Goal: Task Accomplishment & Management: Complete application form

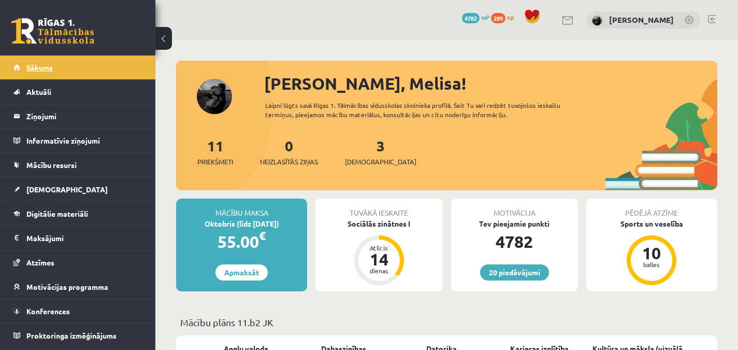
click at [44, 68] on span "Sākums" at bounding box center [39, 67] width 26 height 9
click at [71, 191] on link "[DEMOGRAPHIC_DATA]" at bounding box center [77, 189] width 129 height 24
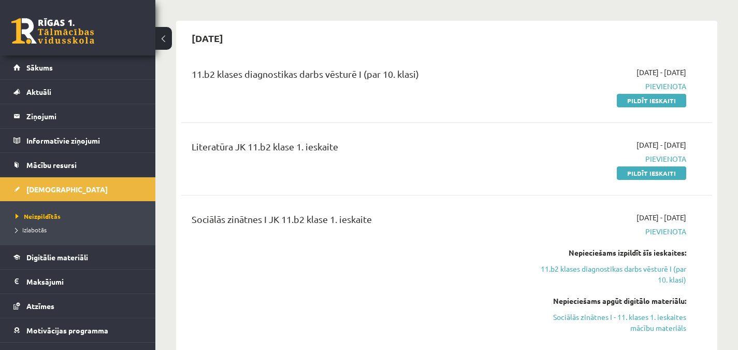
scroll to position [403, 0]
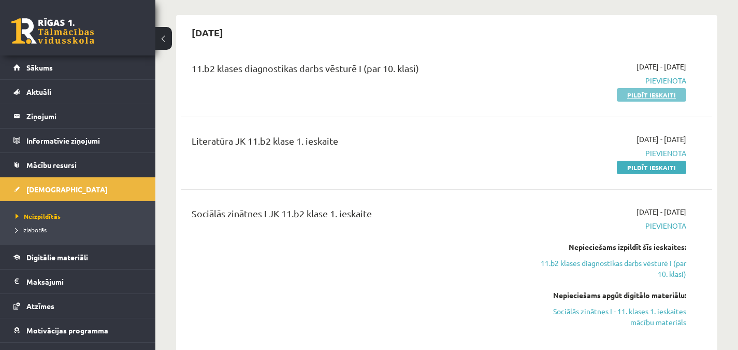
click at [629, 93] on link "Pildīt ieskaiti" at bounding box center [651, 94] width 69 height 13
click at [640, 91] on link "Pildīt ieskaiti" at bounding box center [651, 94] width 69 height 13
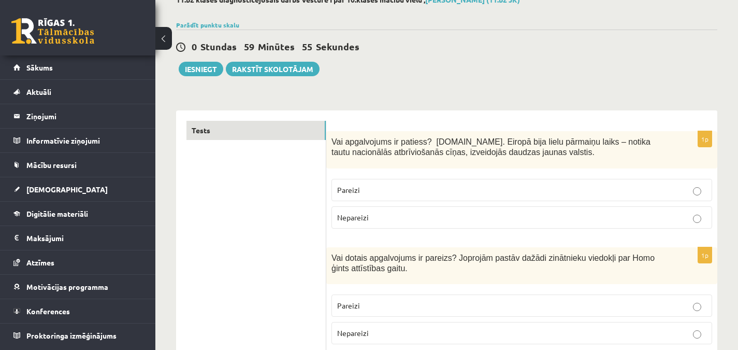
scroll to position [75, 0]
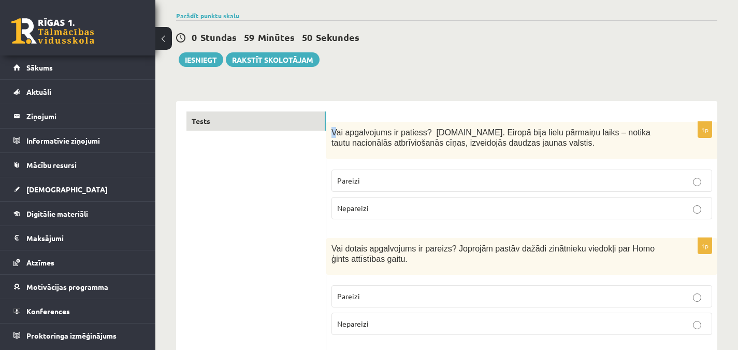
drag, startPoint x: 331, startPoint y: 132, endPoint x: 336, endPoint y: 100, distance: 31.4
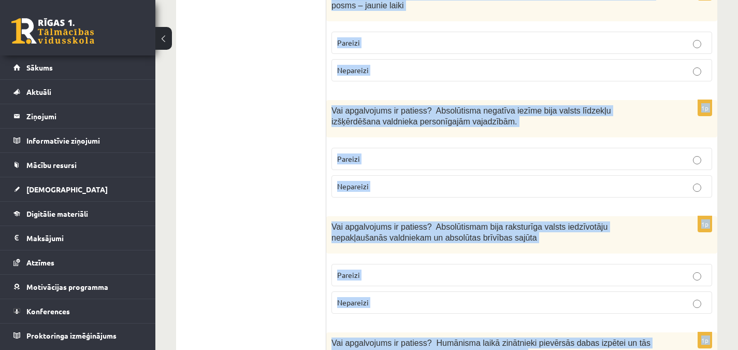
scroll to position [3628, 0]
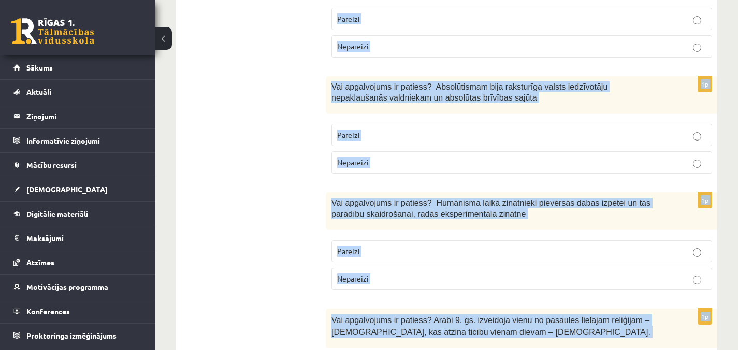
drag, startPoint x: 332, startPoint y: 132, endPoint x: 556, endPoint y: 325, distance: 295.9
copy form "Vai apgalvojums ir patiess? 19.gs. Eiropā bija lielu pārmaiņu laiks – notika ta…"
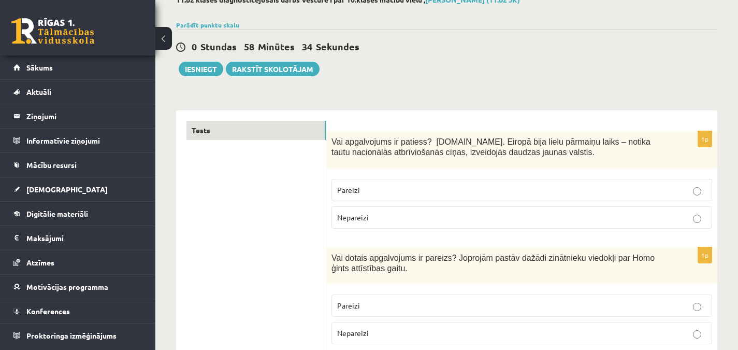
scroll to position [56, 0]
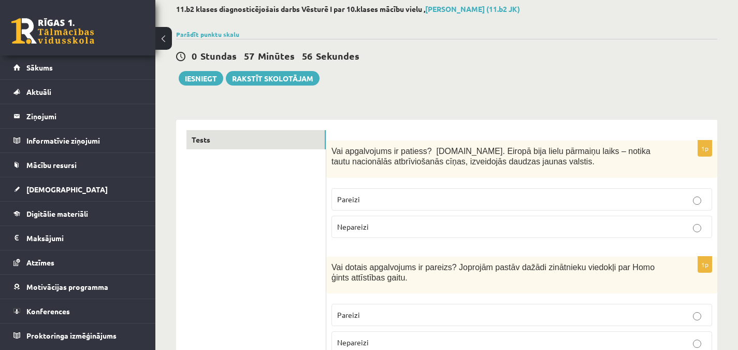
click at [467, 199] on p "Pareizi" at bounding box center [521, 199] width 369 height 11
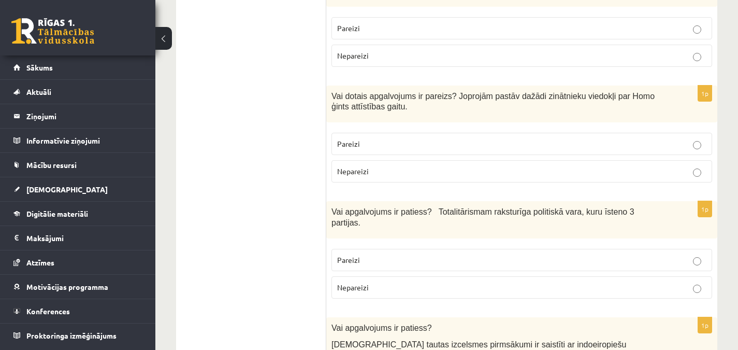
scroll to position [255, 0]
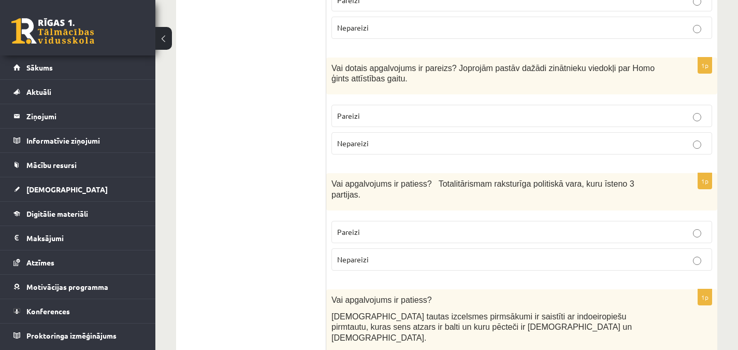
click at [675, 114] on p "Pareizi" at bounding box center [521, 115] width 369 height 11
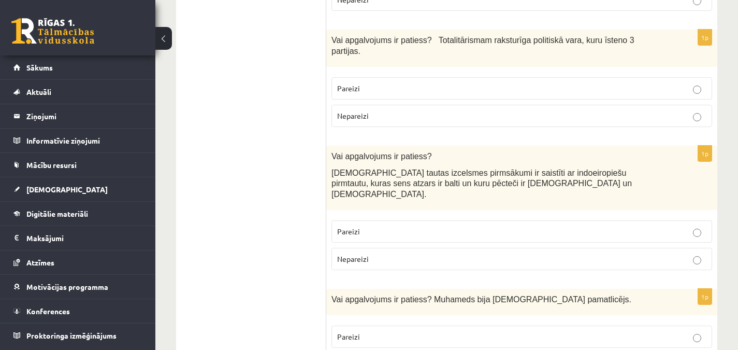
scroll to position [405, 0]
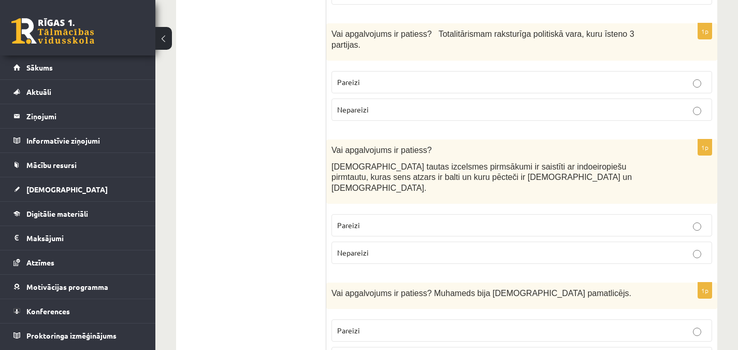
click at [465, 104] on p "Nepareizi" at bounding box center [521, 109] width 369 height 11
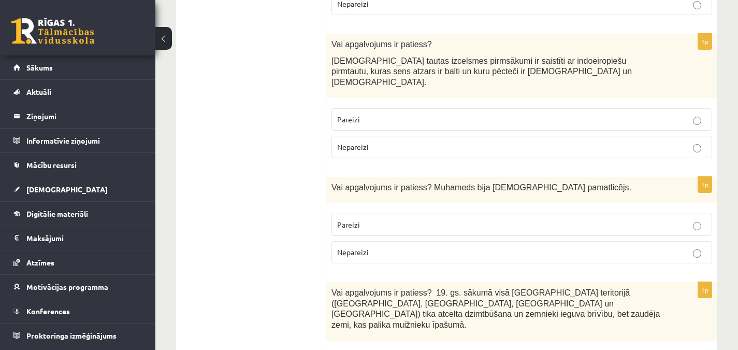
scroll to position [513, 0]
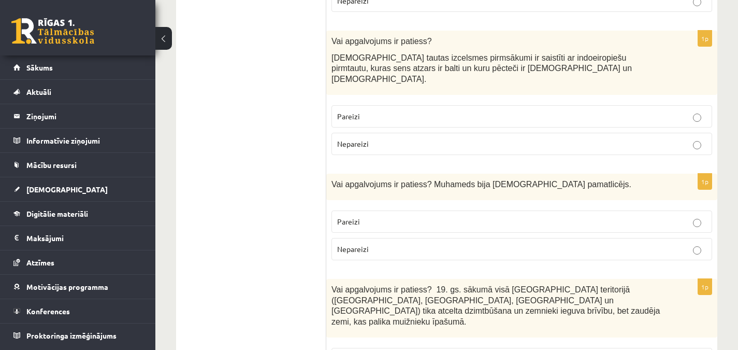
click at [574, 111] on p "Pareizi" at bounding box center [521, 116] width 369 height 11
click at [577, 216] on p "Pareizi" at bounding box center [521, 221] width 369 height 11
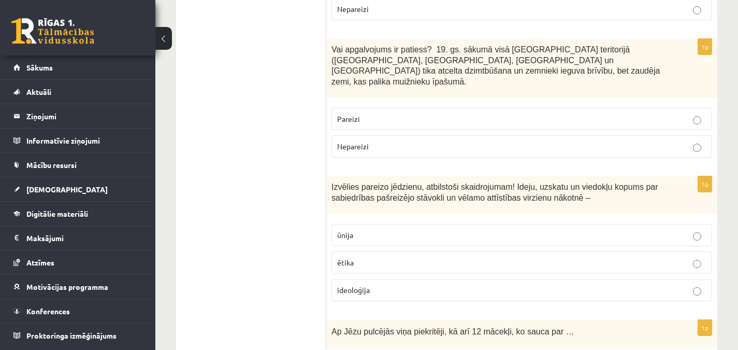
scroll to position [762, 0]
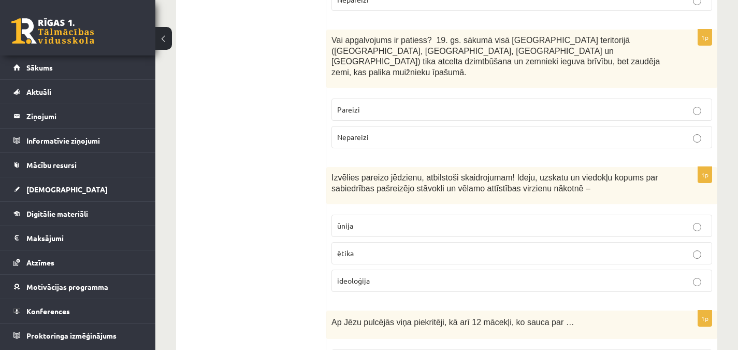
click at [673, 104] on p "Pareizi" at bounding box center [521, 109] width 369 height 11
click at [447, 275] on p "ideoloģija" at bounding box center [521, 280] width 369 height 11
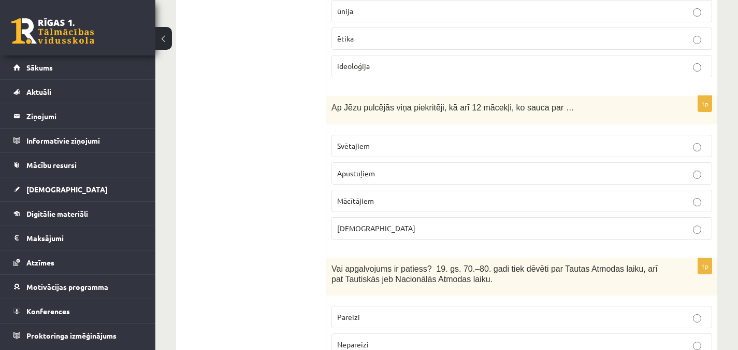
scroll to position [1030, 0]
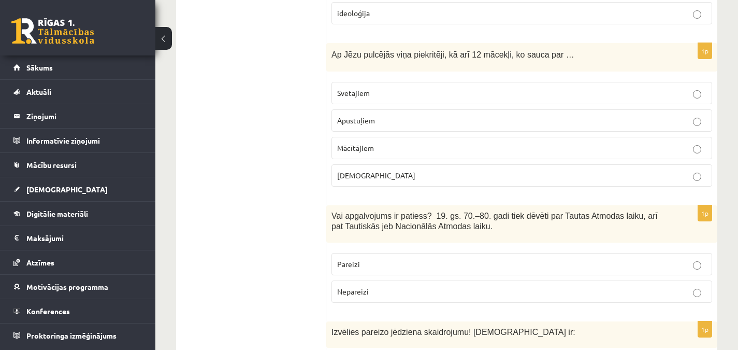
click at [402, 115] on p "Apustuļiem" at bounding box center [521, 120] width 369 height 11
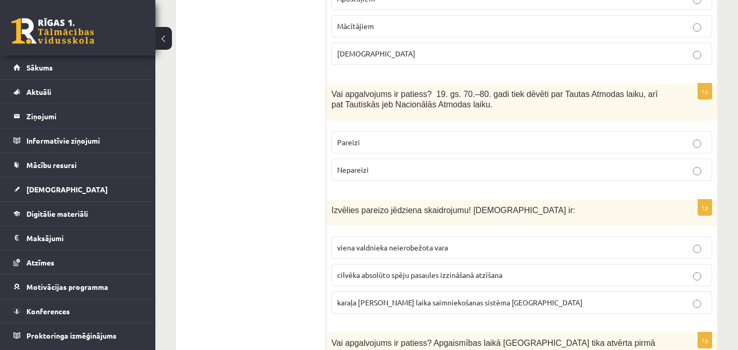
scroll to position [1154, 0]
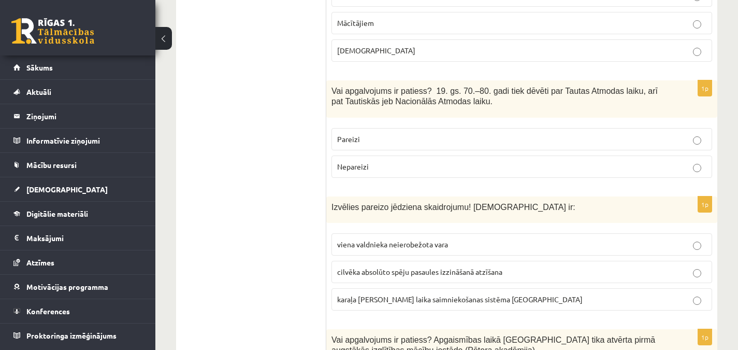
click at [429, 134] on p "Pareizi" at bounding box center [521, 139] width 369 height 11
click at [398, 239] on span "viena valdnieka neierobežota vara" at bounding box center [392, 243] width 111 height 9
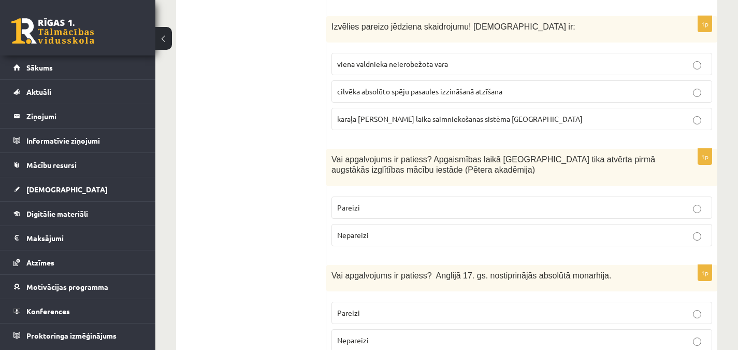
scroll to position [1378, 0]
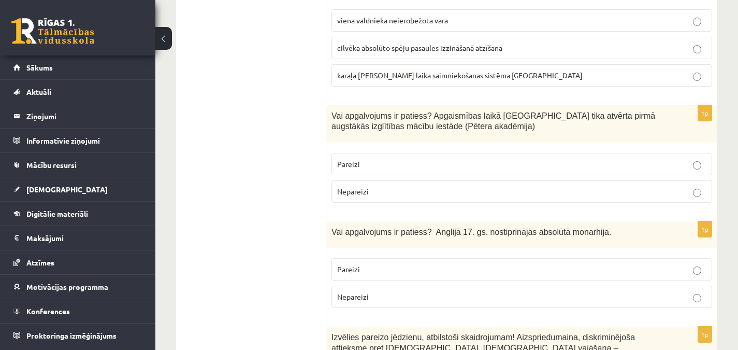
click at [415, 153] on label "Pareizi" at bounding box center [521, 164] width 381 height 22
click at [442, 291] on p "Nepareizi" at bounding box center [521, 296] width 369 height 11
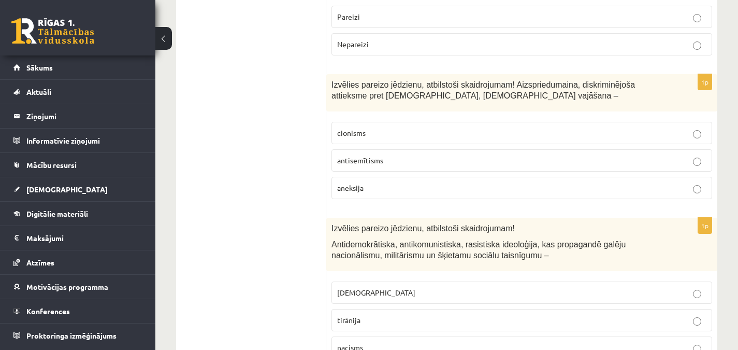
scroll to position [1649, 0]
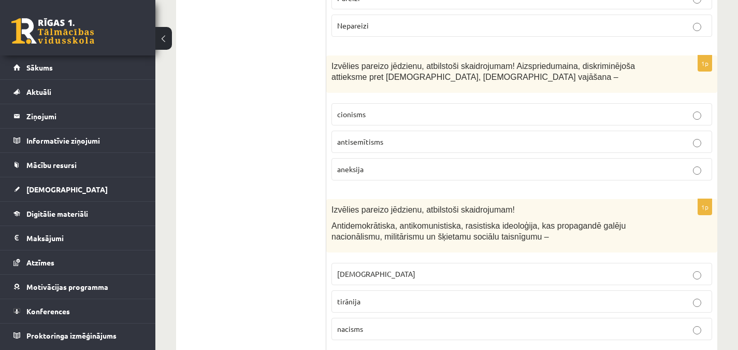
click at [413, 136] on p "antisemītisms" at bounding box center [521, 141] width 369 height 11
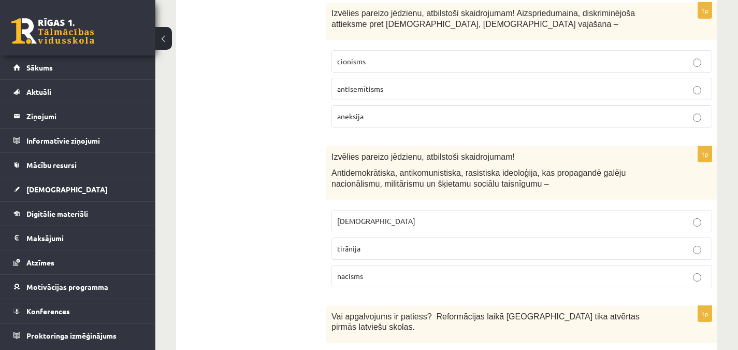
scroll to position [1745, 0]
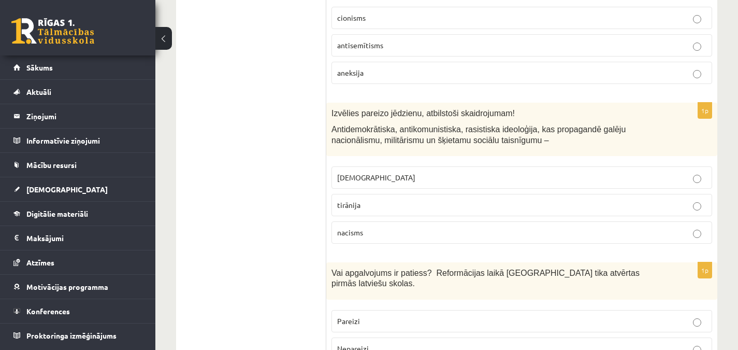
click at [402, 172] on p "fašisms" at bounding box center [521, 177] width 369 height 11
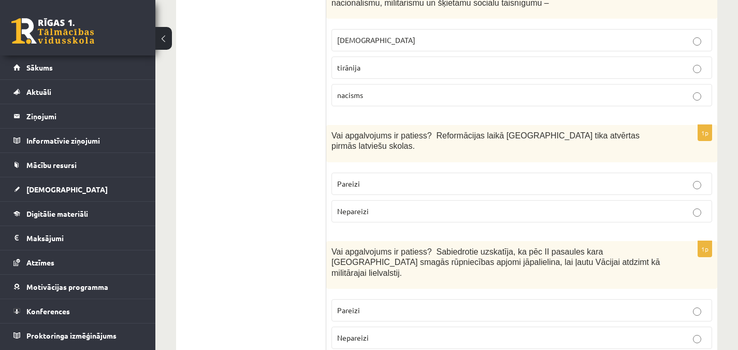
scroll to position [1892, 0]
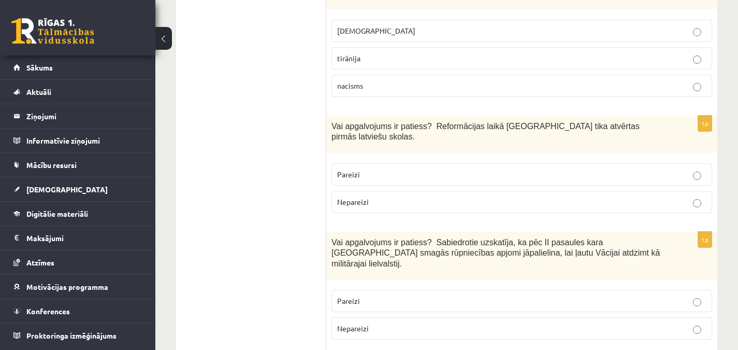
click at [403, 169] on p "Pareizi" at bounding box center [521, 174] width 369 height 11
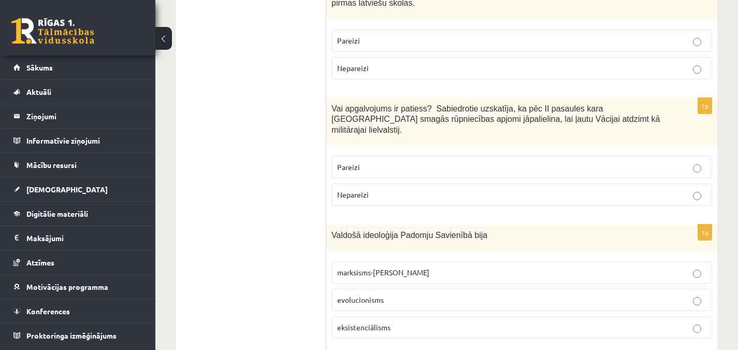
scroll to position [2047, 0]
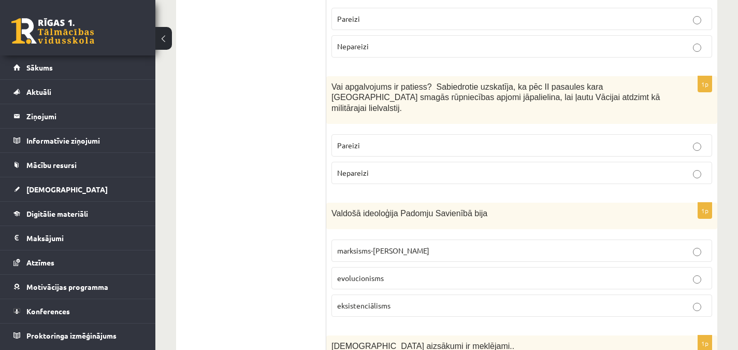
click at [411, 162] on label "Nepareizi" at bounding box center [521, 173] width 381 height 22
click at [399, 246] on span "marksisms-ļeņinisms" at bounding box center [383, 250] width 92 height 9
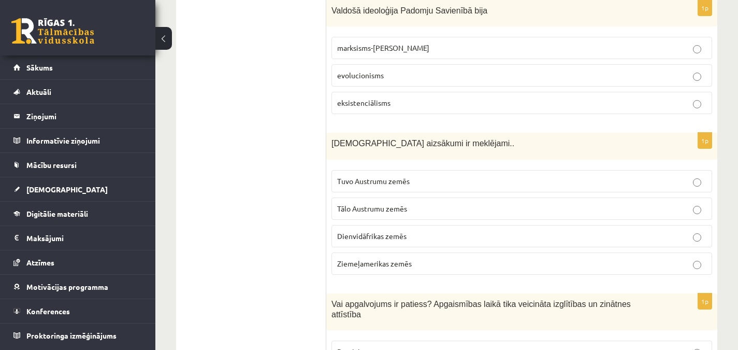
scroll to position [2256, 0]
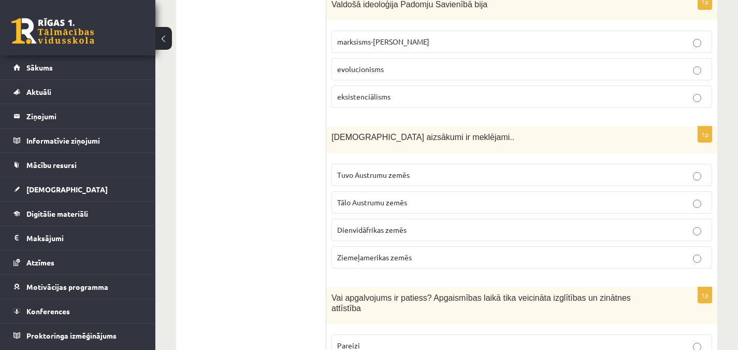
click at [388, 170] on span "Tuvo Austrumu zemēs" at bounding box center [373, 174] width 73 height 9
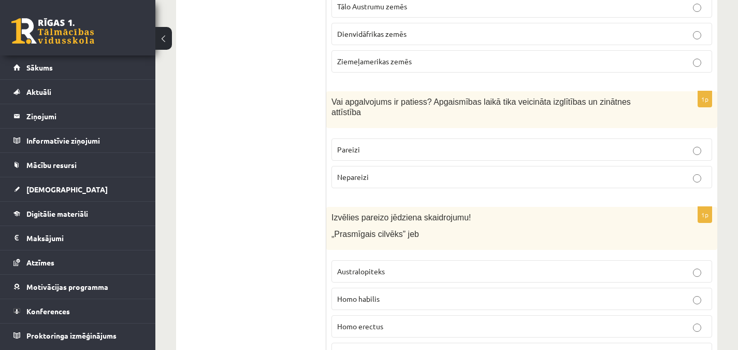
scroll to position [2477, 0]
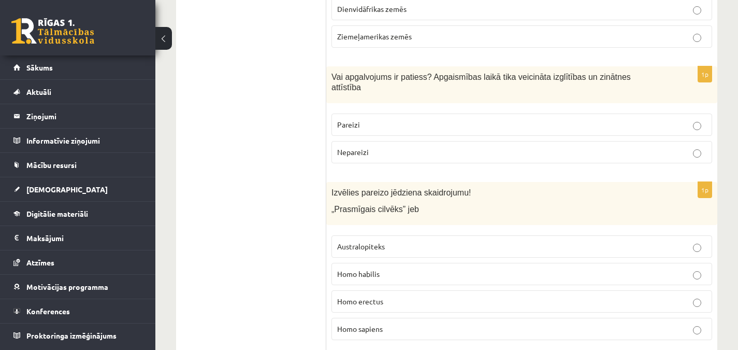
click at [389, 119] on p "Pareizi" at bounding box center [521, 124] width 369 height 11
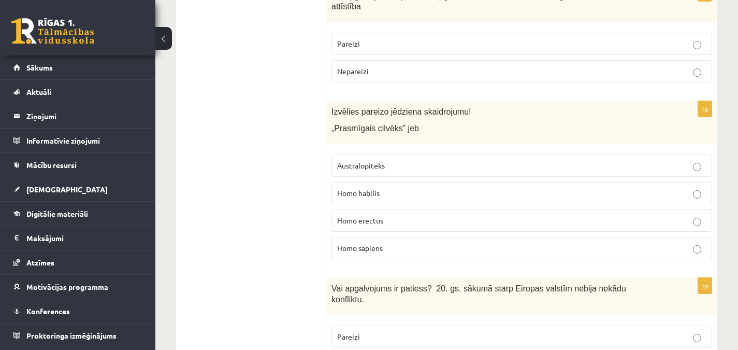
scroll to position [2561, 0]
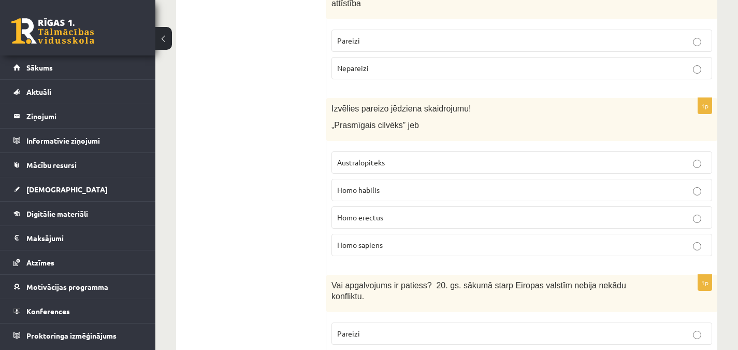
click at [399, 184] on p "Homo habilis" at bounding box center [521, 189] width 369 height 11
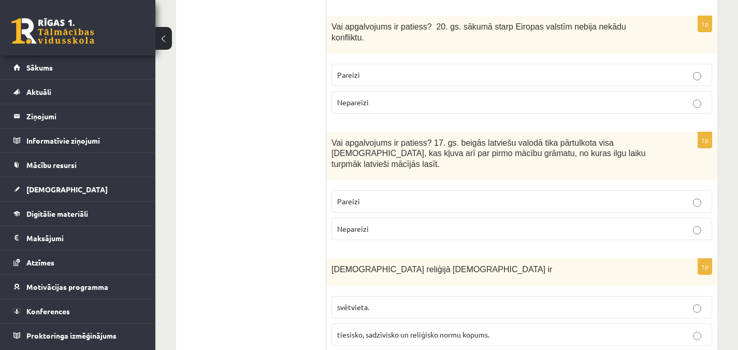
scroll to position [2860, 0]
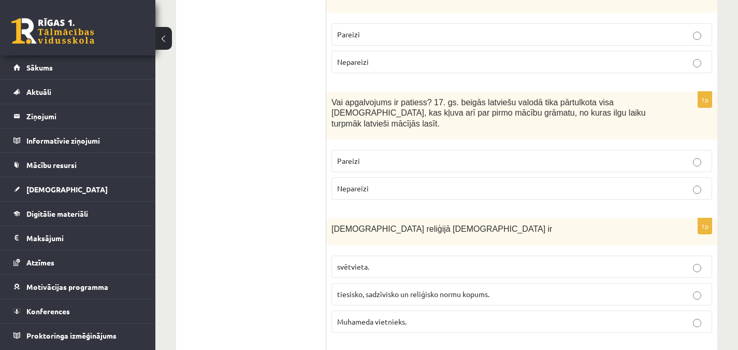
click at [378, 289] on span "tiesisko, sadzīvisko un reliģisko normu kopums." at bounding box center [413, 293] width 152 height 9
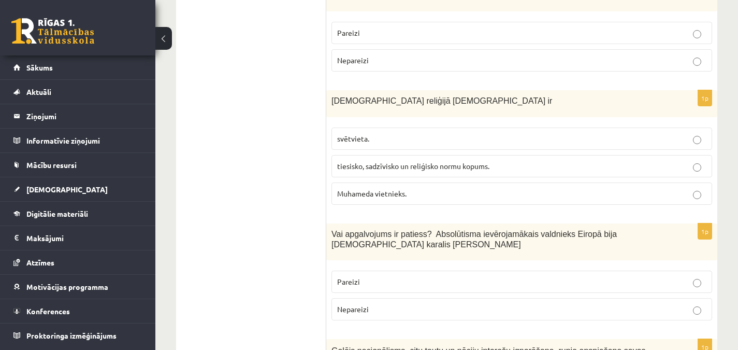
scroll to position [2991, 0]
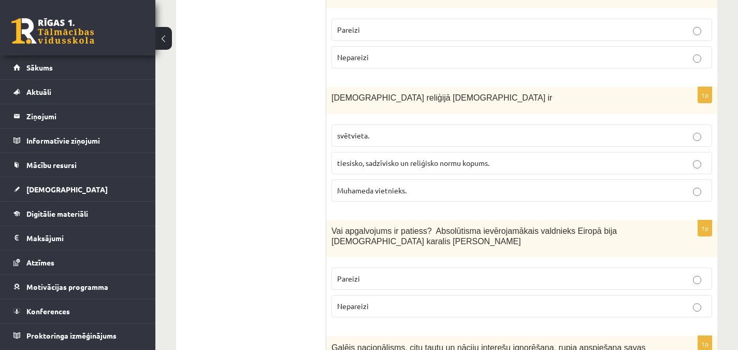
click at [379, 273] on p "Pareizi" at bounding box center [521, 278] width 369 height 11
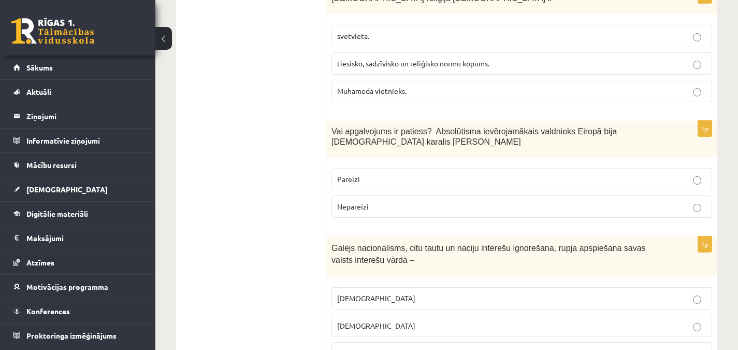
scroll to position [3096, 0]
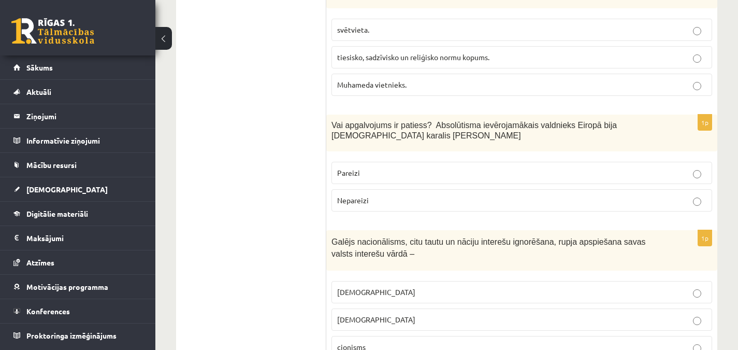
click at [689, 286] on p "šovinisms" at bounding box center [521, 291] width 369 height 11
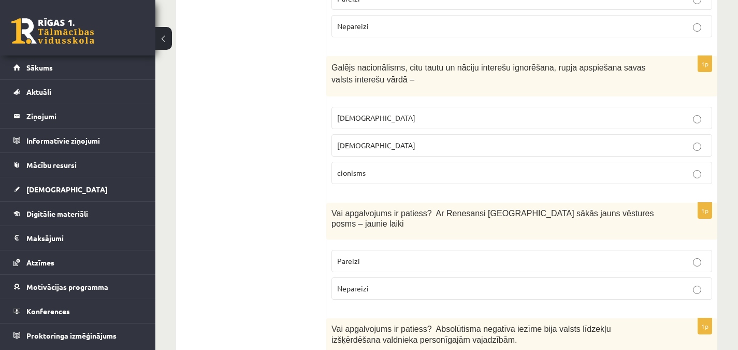
scroll to position [3276, 0]
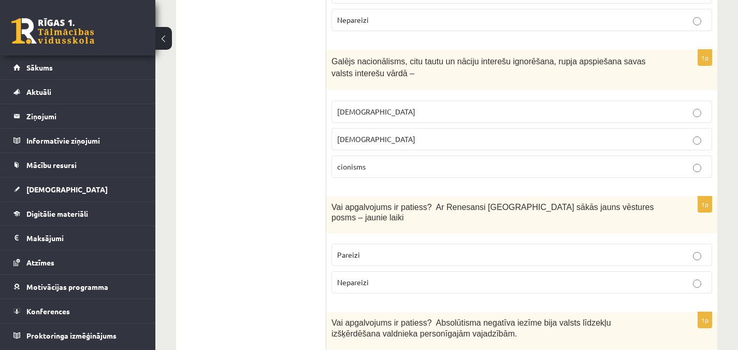
click at [690, 249] on p "Pareizi" at bounding box center [521, 254] width 369 height 11
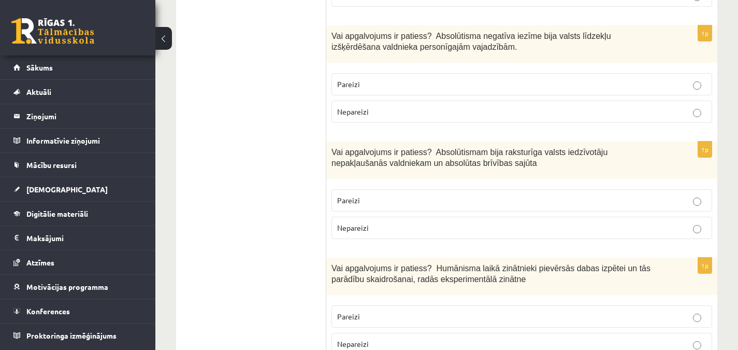
scroll to position [3569, 0]
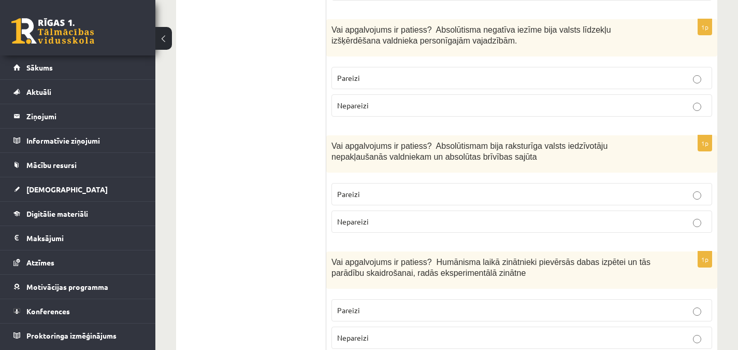
click at [689, 332] on p "Nepareizi" at bounding box center [521, 337] width 369 height 11
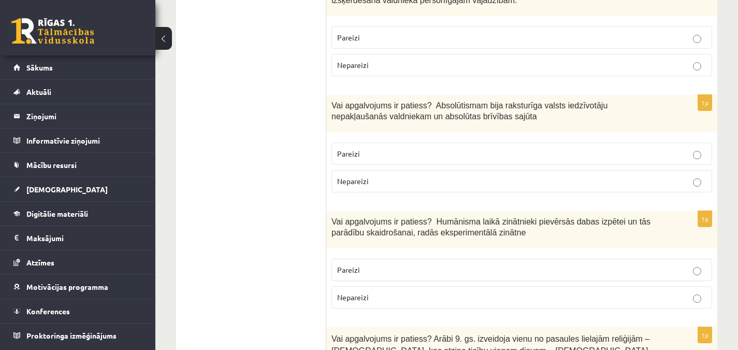
scroll to position [3628, 0]
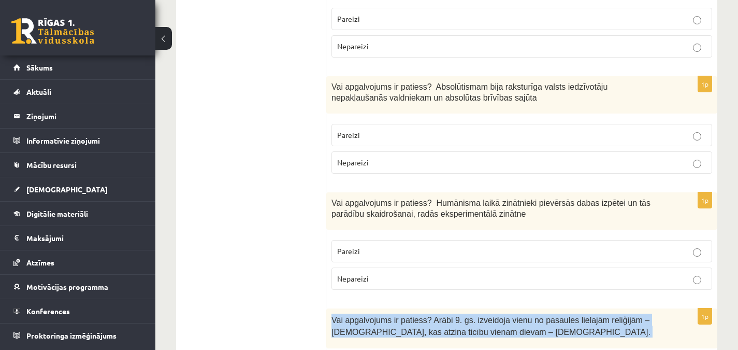
drag, startPoint x: 333, startPoint y: 222, endPoint x: 397, endPoint y: 294, distance: 97.2
copy div "Vai apgalvojums ir patiess? Arābi 9. gs. izveidoja vienu no pasaules lielajām r…"
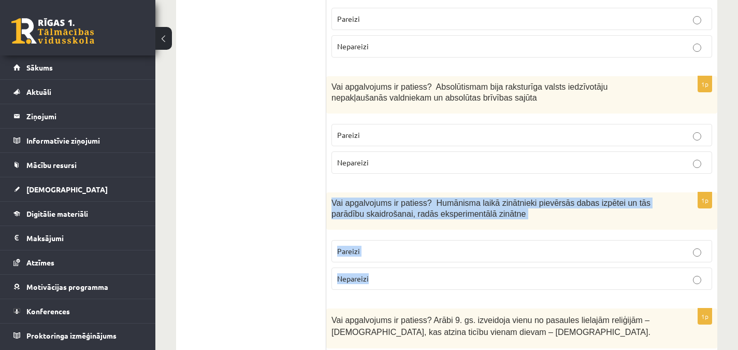
drag, startPoint x: 331, startPoint y: 103, endPoint x: 388, endPoint y: 181, distance: 96.8
click at [388, 192] on div "1p Vai apgalvojums ir patiess? Humānisma laikā zinātnieki pievērsās dabas izpēt…" at bounding box center [521, 245] width 391 height 106
copy div "Vai apgalvojums ir patiess? Humānisma laikā zinātnieki pievērsās dabas izpētei …"
click at [393, 246] on p "Pareizi" at bounding box center [521, 251] width 369 height 11
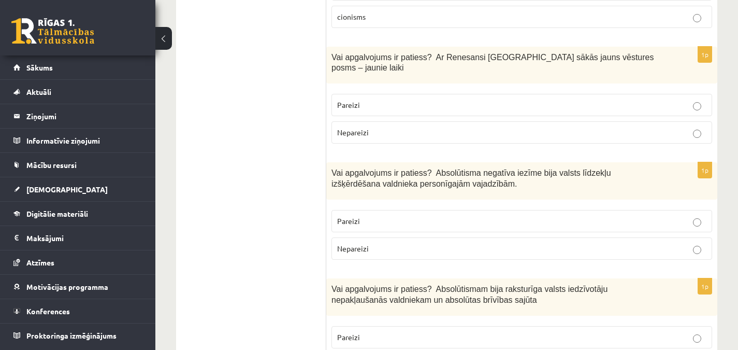
scroll to position [3420, 0]
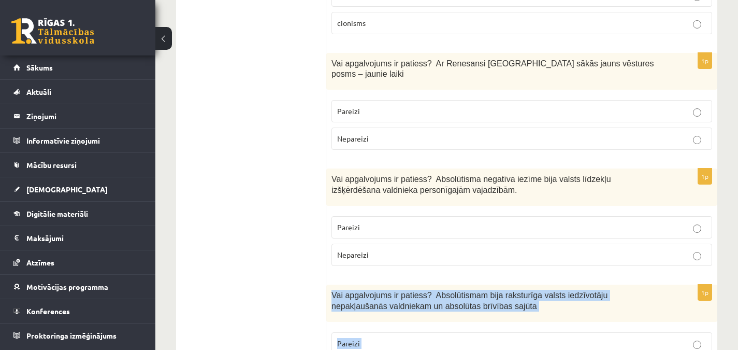
drag, startPoint x: 333, startPoint y: 198, endPoint x: 386, endPoint y: 275, distance: 93.4
click at [386, 284] on div "1p Vai apgalvojums ir patiess? Absolūtismam bija raksturīga valsts iedzīvotāju …" at bounding box center [521, 337] width 391 height 106
copy div "Vai apgalvojums ir patiess? Absolūtismam bija raksturīga valsts iedzīvotāju nep…"
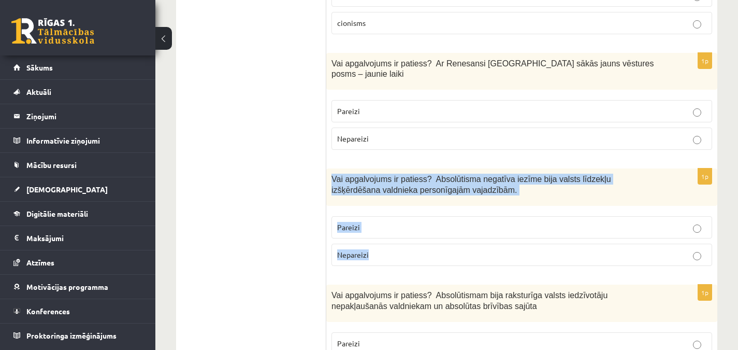
drag, startPoint x: 331, startPoint y: 81, endPoint x: 401, endPoint y: 152, distance: 99.6
click at [401, 168] on div "1p Vai apgalvojums ir patiess? Absolūtisma negatīva iezīme bija valsts līdzekļu…" at bounding box center [521, 221] width 391 height 106
copy div "Vai apgalvojums ir patiess? Absolūtisma negatīva iezīme bija valsts līdzekļu iz…"
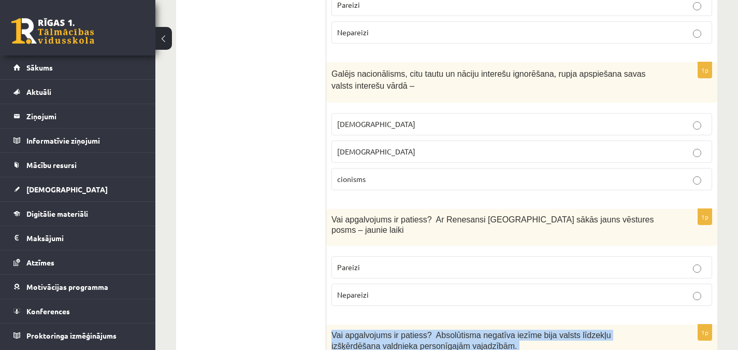
scroll to position [3239, 0]
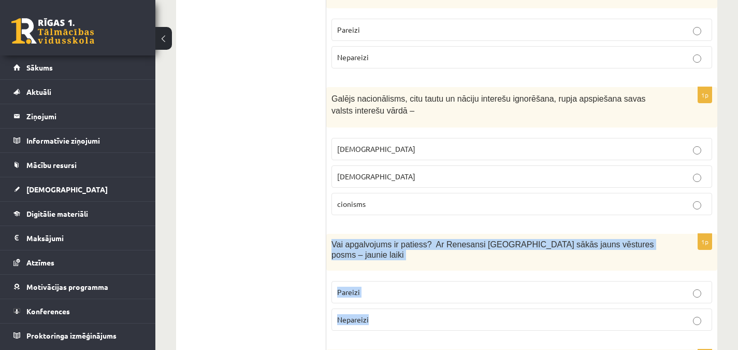
drag, startPoint x: 334, startPoint y: 156, endPoint x: 379, endPoint y: 216, distance: 75.8
click at [379, 234] on div "1p Vai apgalvojums ir patiess? Ar Renesansi Eiropā sākās jauns vēstures posms –…" at bounding box center [521, 287] width 391 height 106
copy div "Vai apgalvojums ir patiess? Ar Renesansi Eiropā sākās jauns vēstures posms – ja…"
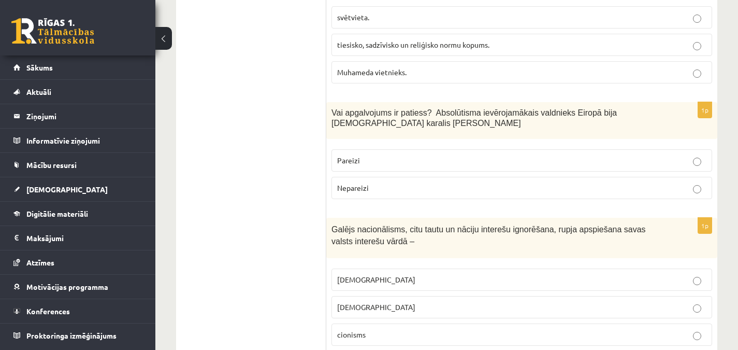
scroll to position [3115, 0]
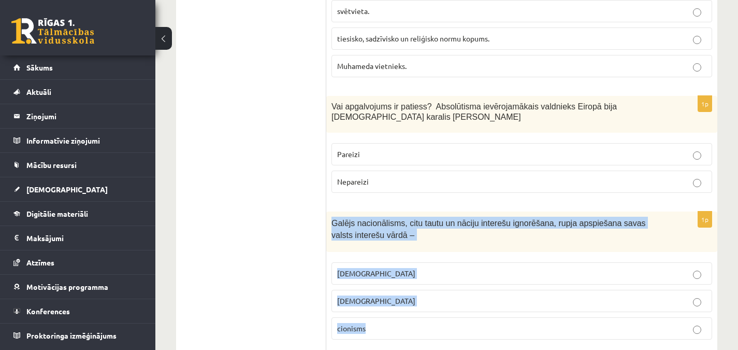
drag, startPoint x: 332, startPoint y: 135, endPoint x: 403, endPoint y: 235, distance: 122.5
click at [403, 235] on div "1p Galējs nacionālisms, citu tautu un nāciju interešu ignorēšana, rupja apspieš…" at bounding box center [521, 279] width 391 height 136
copy div "Galējs nacionālisms, citu tautu un nāciju interešu ignorēšana, rupja apspiešana…"
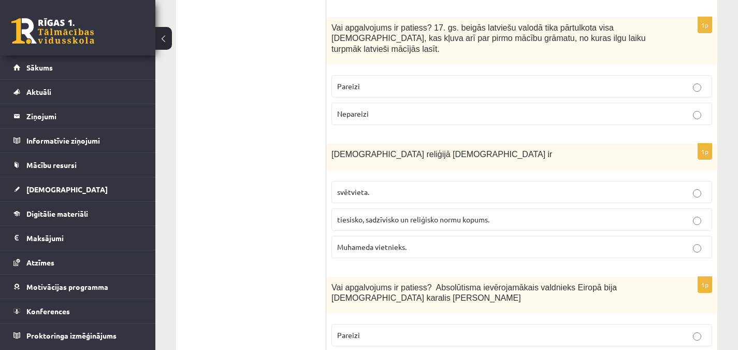
scroll to position [2925, 0]
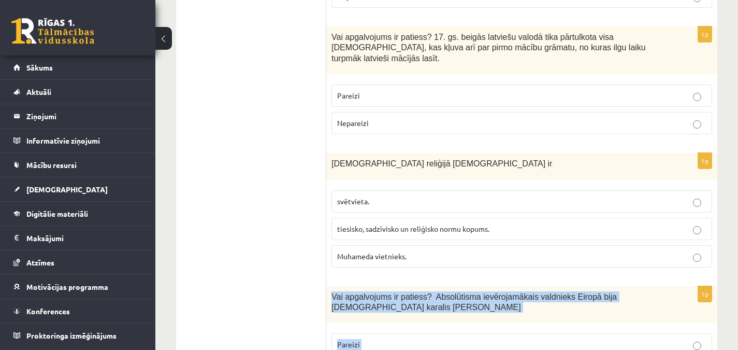
drag, startPoint x: 332, startPoint y: 209, endPoint x: 401, endPoint y: 276, distance: 96.0
click at [401, 286] on div "1p Vai apgalvojums ir patiess? Absolūtisma ievērojamākais valdnieks Eiropā bija…" at bounding box center [521, 339] width 391 height 106
copy div "Vai apgalvojums ir patiess? Absolūtisma ievērojamākais valdnieks Eiropā bija Fr…"
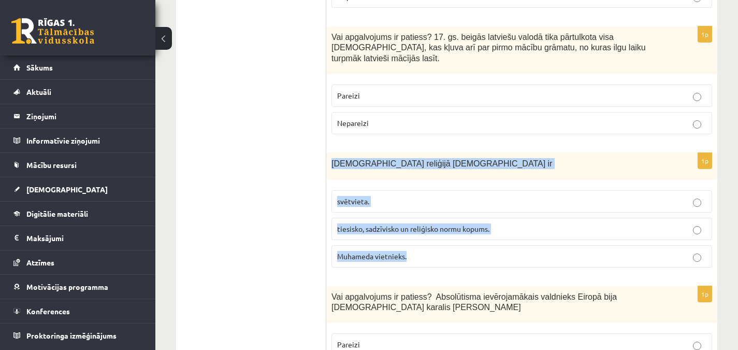
drag, startPoint x: 331, startPoint y: 77, endPoint x: 460, endPoint y: 167, distance: 157.8
click at [460, 167] on div "1p Islāma reliģijā Šariata ir svētvieta. tiesisko, sadzīvisko un reliģisko norm…" at bounding box center [521, 214] width 391 height 122
copy div "Islāma reliģijā Šariata ir svētvieta. tiesisko, sadzīvisko un reliģisko normu k…"
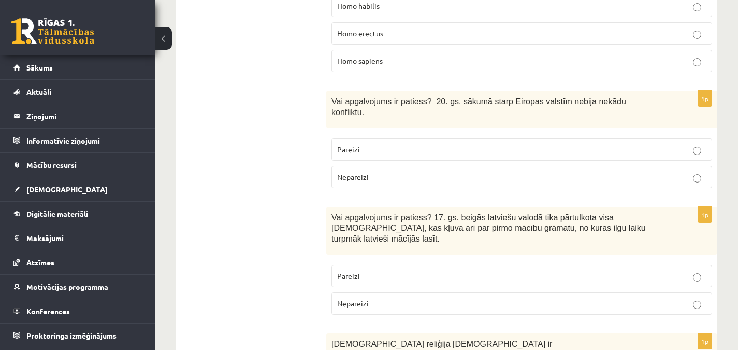
scroll to position [2729, 0]
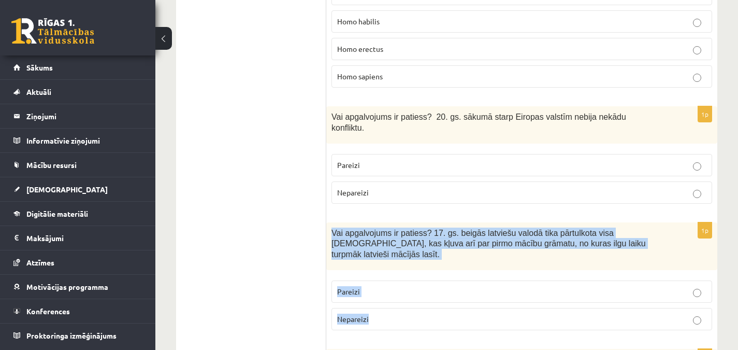
drag, startPoint x: 331, startPoint y: 155, endPoint x: 394, endPoint y: 228, distance: 95.9
click at [394, 228] on div "1p Vai apgalvojums ir patiess? 17. gs. beigās latviešu valodā tika pārtulkota v…" at bounding box center [521, 280] width 391 height 116
copy div "Vai apgalvojums ir patiess? 17. gs. beigās latviešu valodā tika pārtulkota visa…"
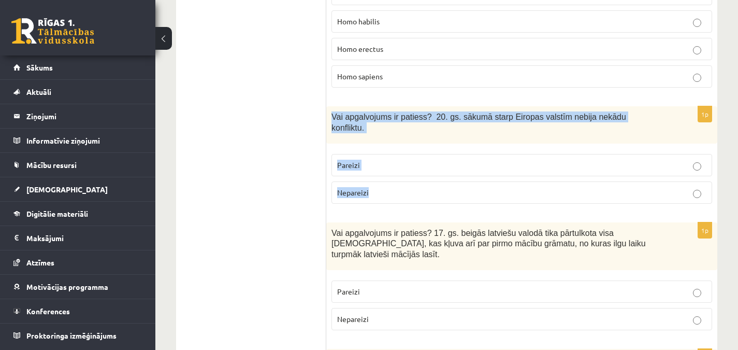
drag, startPoint x: 332, startPoint y: 51, endPoint x: 392, endPoint y: 116, distance: 88.3
click at [392, 116] on div "1p Vai apgalvojums ir patiess? 20. gs. sākumā starp Eiropas valstīm nebija nekā…" at bounding box center [521, 159] width 391 height 106
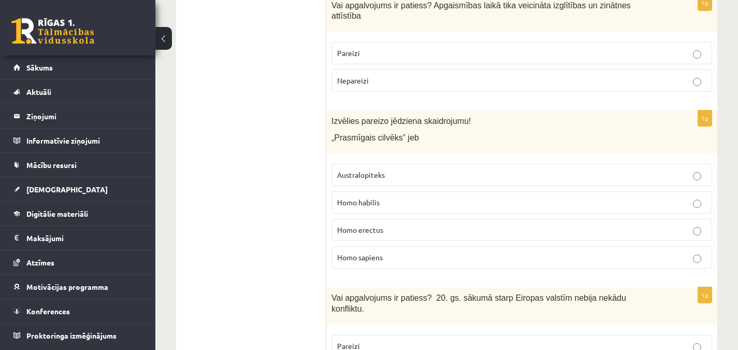
scroll to position [2499, 0]
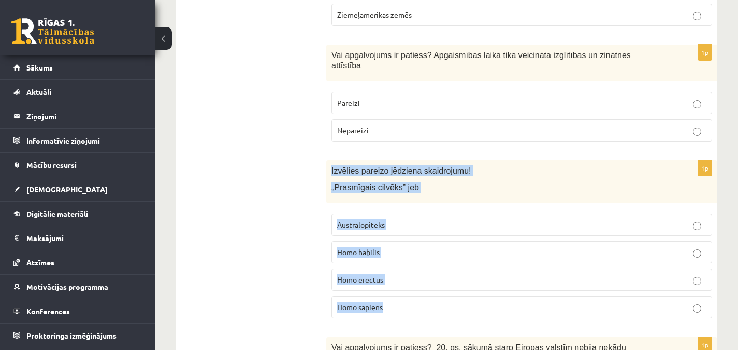
drag, startPoint x: 331, startPoint y: 106, endPoint x: 425, endPoint y: 234, distance: 158.9
click at [425, 234] on div "1p Izvēlies pareizo jēdziena skaidrojumu! „Prasmīgais cilvēks” jeb Australopite…" at bounding box center [521, 243] width 391 height 166
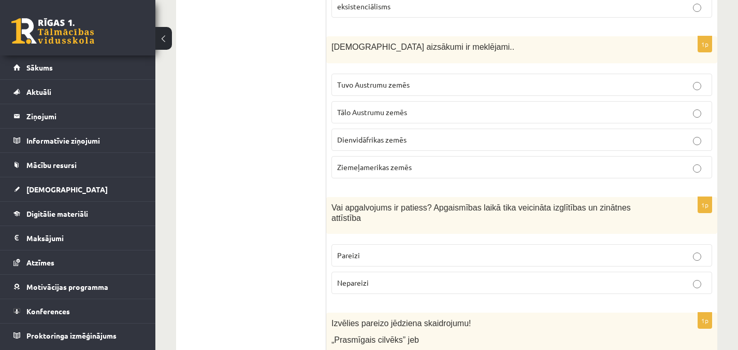
scroll to position [2328, 0]
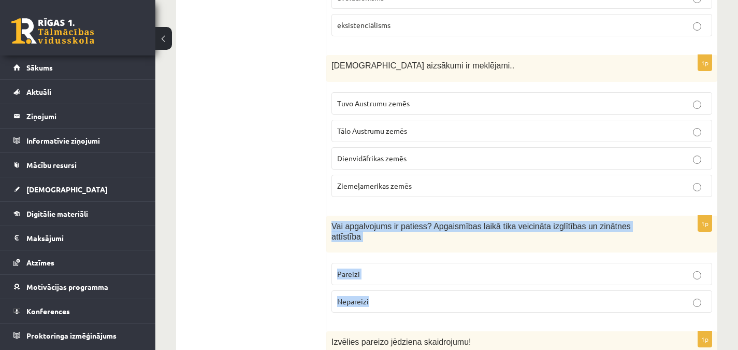
drag, startPoint x: 331, startPoint y: 169, endPoint x: 384, endPoint y: 226, distance: 77.7
click at [384, 226] on div "1p Vai apgalvojums ir patiess? Apgaismības laikā tika veicināta izglītības un z…" at bounding box center [521, 268] width 391 height 106
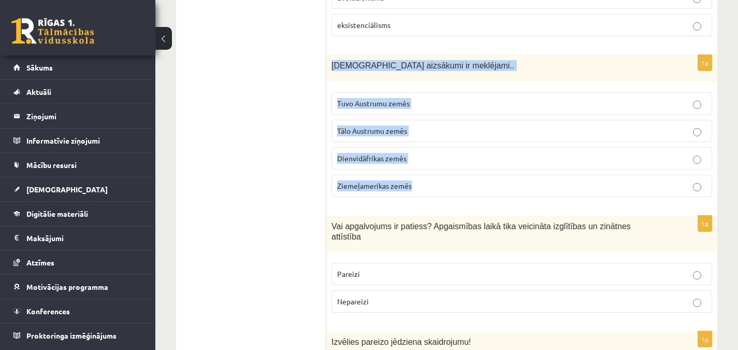
drag, startPoint x: 330, startPoint y: 9, endPoint x: 424, endPoint y: 122, distance: 146.4
click at [424, 122] on div "1p Kristietības aizsākumi ir meklējami.. Tuvo Austrumu zemēs Tālo Austrumu zemē…" at bounding box center [521, 130] width 391 height 150
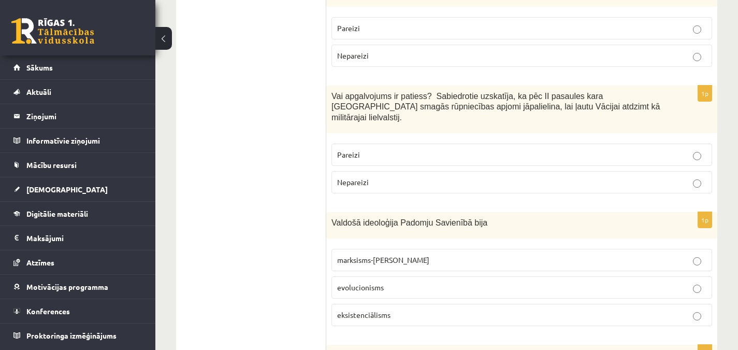
scroll to position [2041, 0]
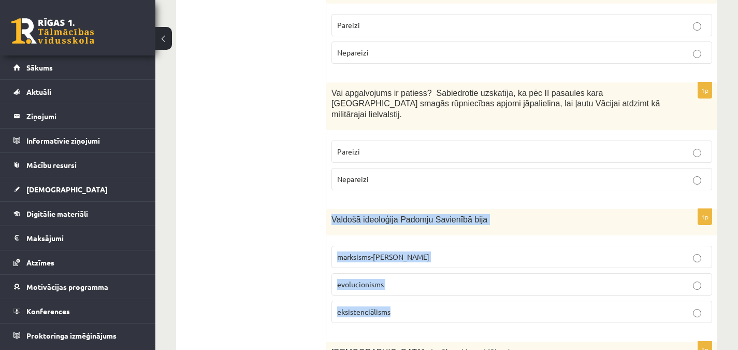
drag, startPoint x: 331, startPoint y: 165, endPoint x: 417, endPoint y: 248, distance: 119.0
click at [417, 248] on div "1p Valdošā ideoloģija Padomju Savienībā bija marksisms-ļeņinisms evolucionisms …" at bounding box center [521, 270] width 391 height 122
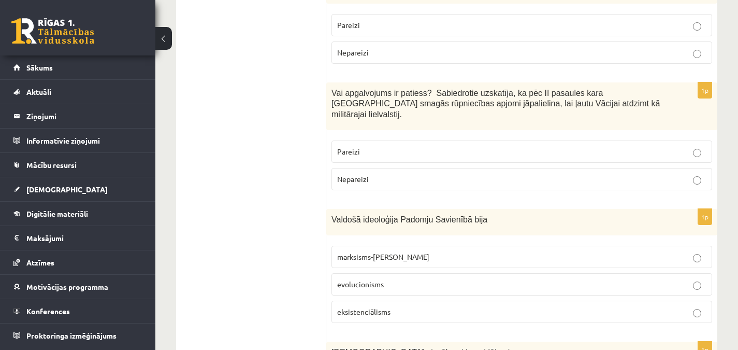
click at [273, 176] on ul "Tests" at bounding box center [256, 74] width 140 height 3859
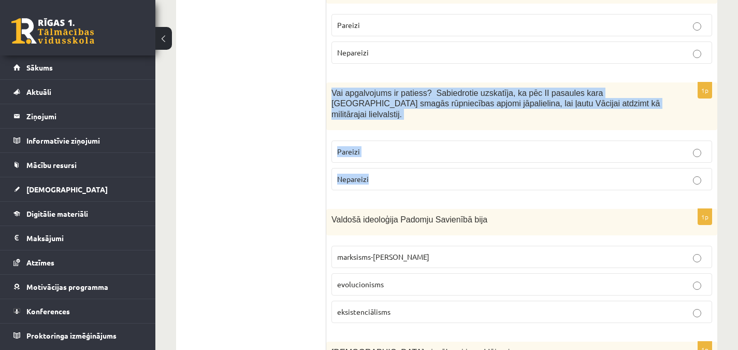
drag, startPoint x: 331, startPoint y: 47, endPoint x: 391, endPoint y: 120, distance: 93.5
click at [391, 120] on div "1p Vai apgalvojums ir patiess? Sabiedrotie uzskatīja, ka pēc II pasaules kara V…" at bounding box center [521, 140] width 391 height 116
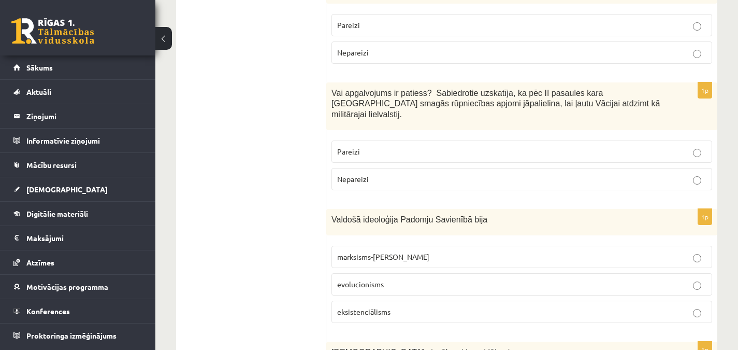
click at [308, 133] on ul "Tests" at bounding box center [256, 74] width 140 height 3859
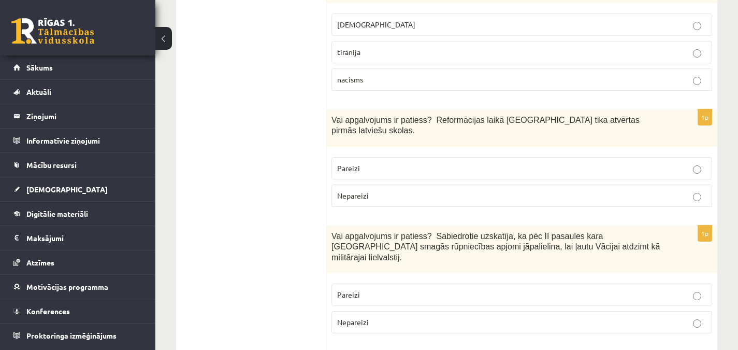
scroll to position [1839, 0]
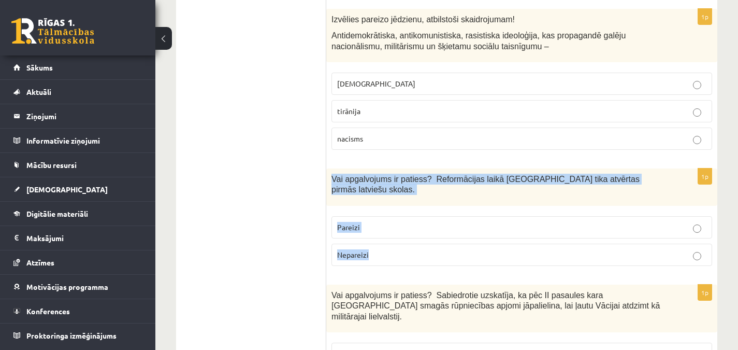
drag, startPoint x: 332, startPoint y: 144, endPoint x: 390, endPoint y: 209, distance: 87.3
click at [390, 209] on div "1p Vai apgalvojums ir patiess? Reformācijas laikā Livonijā tika atvērtas pirmās…" at bounding box center [521, 221] width 391 height 106
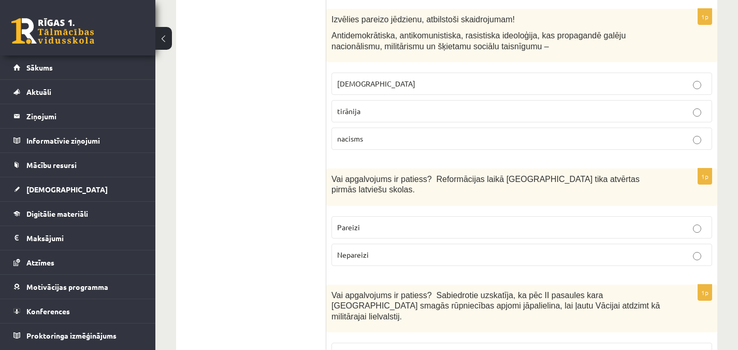
click at [285, 156] on ul "Tests" at bounding box center [256, 276] width 140 height 3859
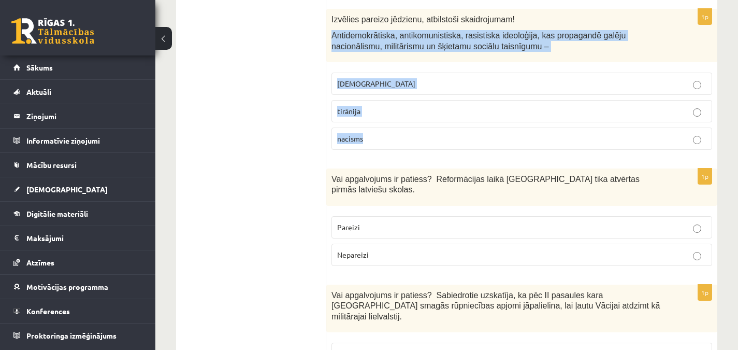
drag, startPoint x: 333, startPoint y: 3, endPoint x: 402, endPoint y: 104, distance: 122.5
click at [402, 104] on div "1p Izvēlies pareizo jēdzienu, atbilstoši skaidrojumam! Antidemokrātiska, antiko…" at bounding box center [521, 83] width 391 height 149
click at [387, 133] on p "nacisms" at bounding box center [521, 138] width 369 height 11
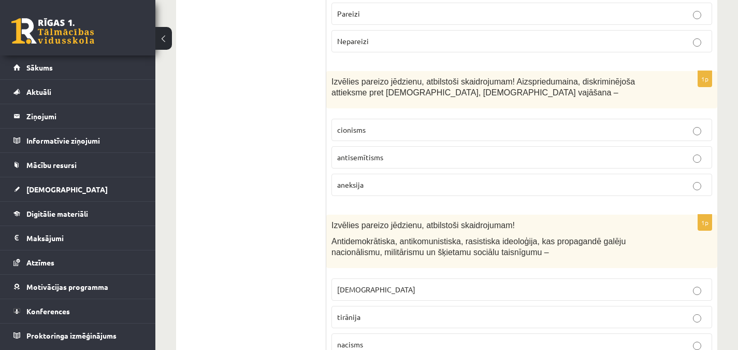
scroll to position [1637, 0]
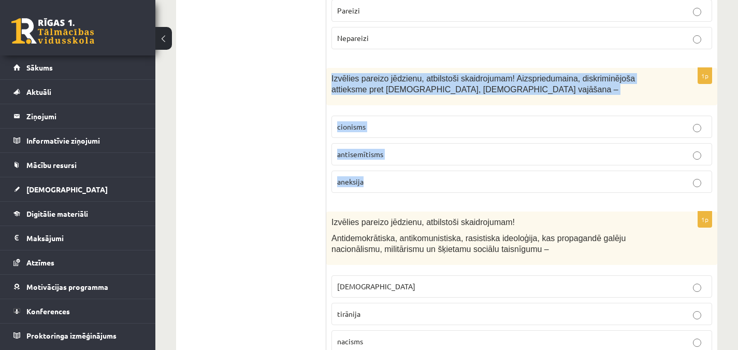
drag, startPoint x: 331, startPoint y: 44, endPoint x: 389, endPoint y: 144, distance: 116.0
click at [389, 144] on div "1p Izvēlies pareizo jēdzienu, atbilstoši skaidrojumam! Aizspriedumaina, diskrim…" at bounding box center [521, 134] width 391 height 133
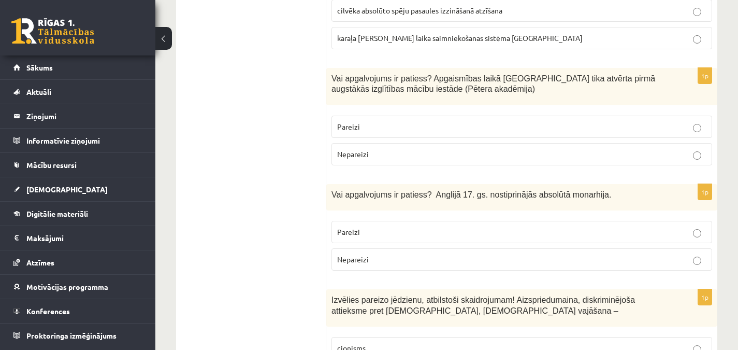
scroll to position [1425, 0]
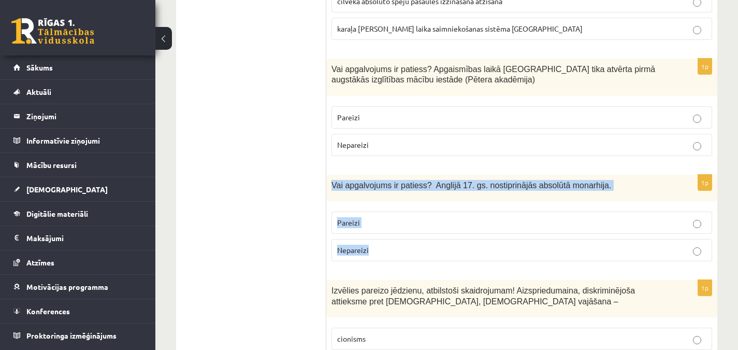
drag, startPoint x: 332, startPoint y: 151, endPoint x: 389, endPoint y: 210, distance: 82.0
click at [389, 210] on div "1p Vai apgalvojums ir patiess? Anglijā 17. gs. nostiprinājās absolūtā monarhija…" at bounding box center [521, 222] width 391 height 95
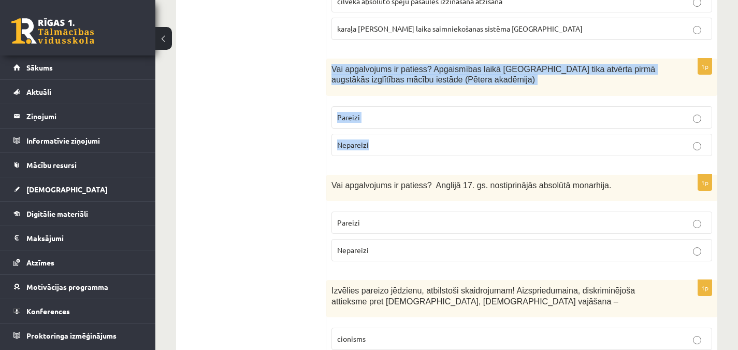
drag, startPoint x: 332, startPoint y: 36, endPoint x: 387, endPoint y: 104, distance: 87.3
click at [387, 104] on div "1p Vai apgalvojums ir patiess? Apgaismības laikā Jelgavā tika atvērta pirmā aug…" at bounding box center [521, 112] width 391 height 106
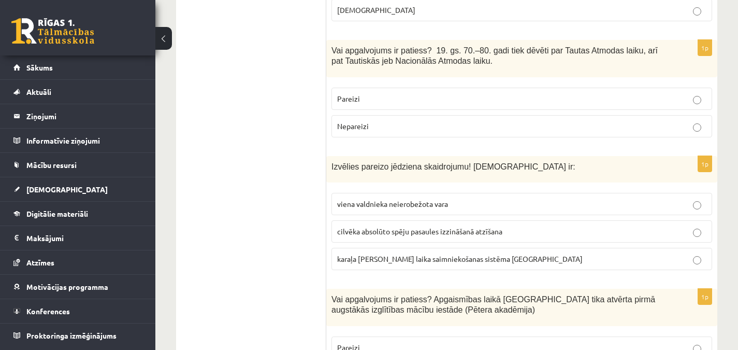
scroll to position [1179, 0]
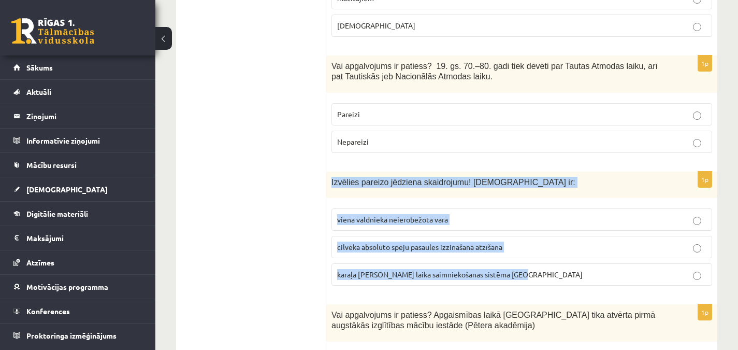
drag, startPoint x: 331, startPoint y: 149, endPoint x: 526, endPoint y: 237, distance: 213.9
click at [526, 237] on div "1p Izvēlies pareizo jēdziena skaidrojumu! Absolūtisms ir: viena valdnieka neier…" at bounding box center [521, 232] width 391 height 122
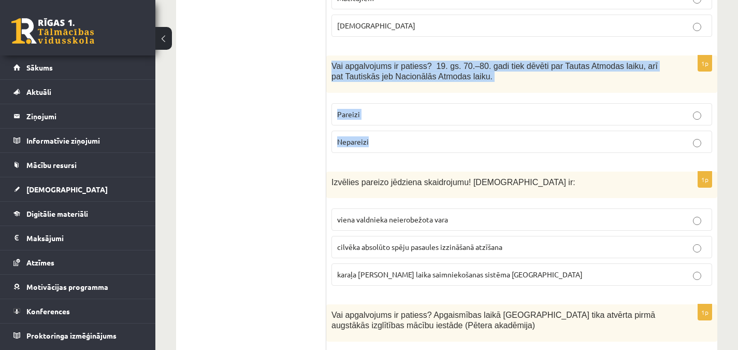
drag, startPoint x: 332, startPoint y: 31, endPoint x: 406, endPoint y: 112, distance: 110.0
click at [406, 112] on div "1p Vai apgalvojums ir patiess? 19. gs. 70.–80. gadi tiek dēvēti par Tautas Atmo…" at bounding box center [521, 108] width 391 height 106
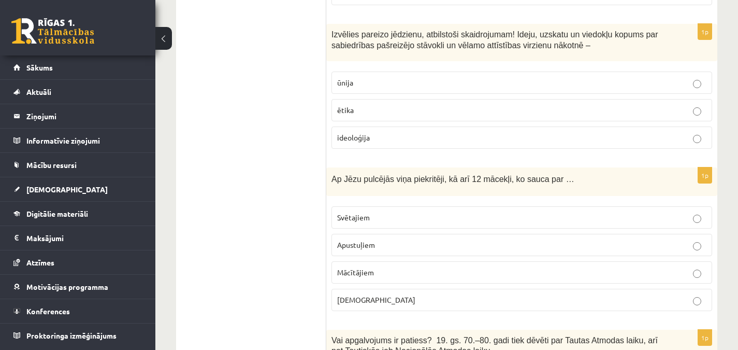
scroll to position [940, 0]
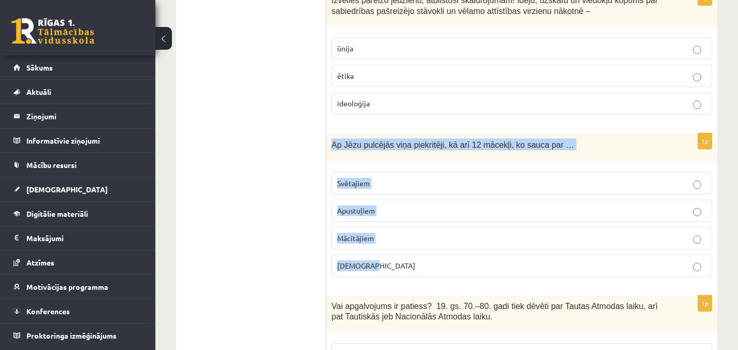
drag, startPoint x: 331, startPoint y: 111, endPoint x: 425, endPoint y: 224, distance: 146.8
click at [425, 224] on div "1p Ap Jēzu pulcējās viņa piekritēji, kā arī 12 mācekļi, ko sauca par … Svētajie…" at bounding box center [521, 209] width 391 height 152
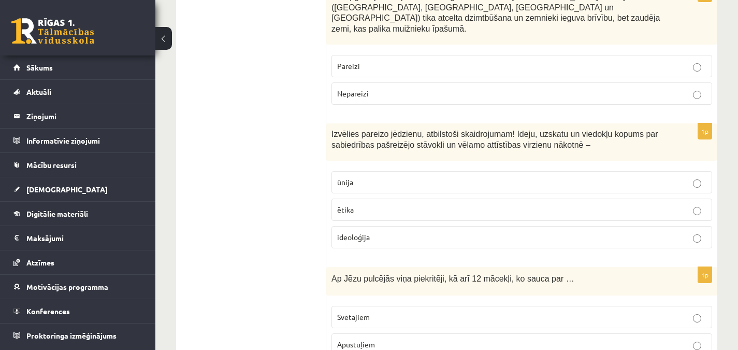
scroll to position [797, 0]
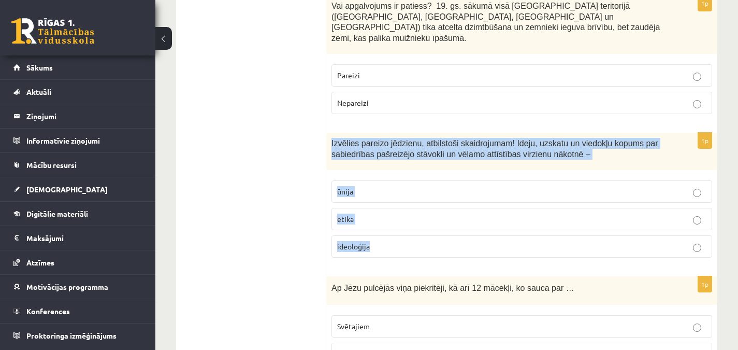
drag, startPoint x: 331, startPoint y: 110, endPoint x: 402, endPoint y: 206, distance: 119.6
click at [402, 206] on div "1p Izvēlies pareizo jēdzienu, atbilstoši skaidrojumam! Ideju, uzskatu un viedok…" at bounding box center [521, 199] width 391 height 133
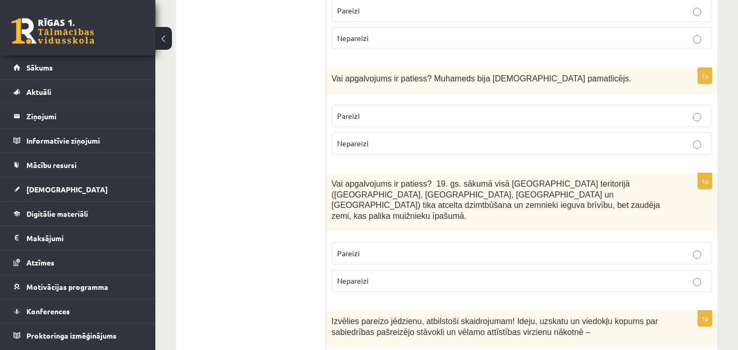
scroll to position [622, 0]
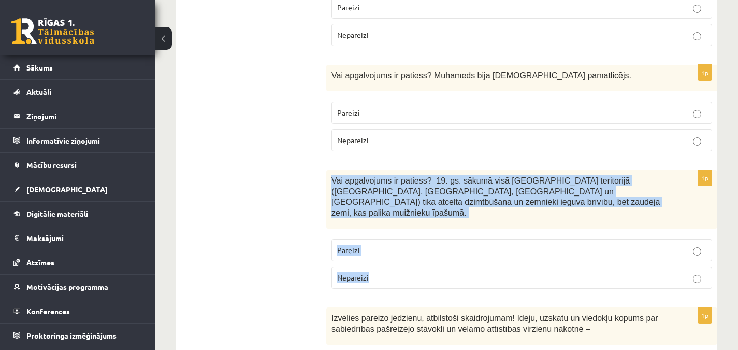
drag, startPoint x: 330, startPoint y: 157, endPoint x: 386, endPoint y: 239, distance: 99.1
click at [386, 239] on div "1p Vai apgalvojums ir patiess? 19. gs. sākumā visā Latvijas teritorijā (Kurzemē…" at bounding box center [521, 233] width 391 height 127
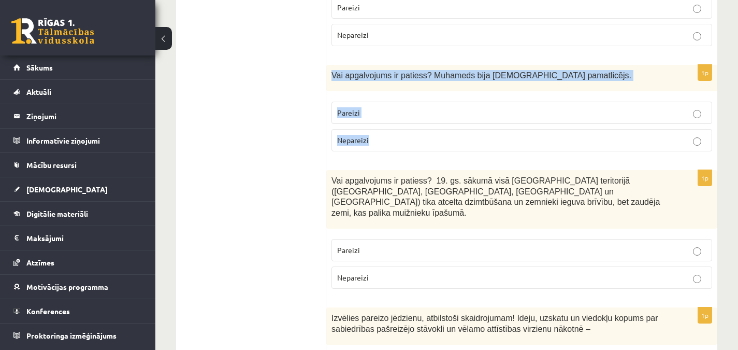
drag, startPoint x: 331, startPoint y: 51, endPoint x: 393, endPoint y: 111, distance: 86.1
click at [393, 111] on div "1p Vai apgalvojums ir patiess? Muhameds bija islāma pamatlicējs. Pareizi Nepare…" at bounding box center [521, 112] width 391 height 95
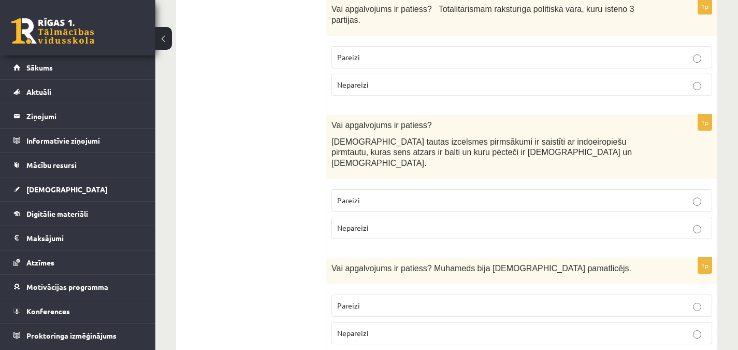
scroll to position [417, 0]
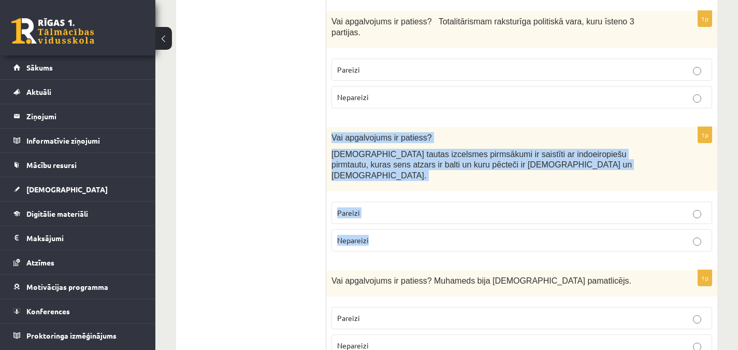
drag, startPoint x: 331, startPoint y: 124, endPoint x: 400, endPoint y: 220, distance: 118.0
click at [400, 220] on div "1p Vai apgalvojums ir patiess? Latviešu tautas izcelsmes pirmsākumi ir saistīti…" at bounding box center [521, 193] width 391 height 133
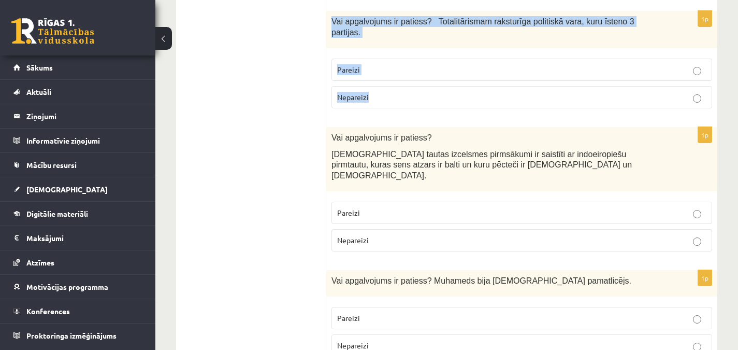
drag, startPoint x: 331, startPoint y: 20, endPoint x: 383, endPoint y: 82, distance: 80.9
click at [383, 82] on div "1p Vai apgalvojums ir patiess? Totalitārismam raksturīga politiskā vara, kuru ī…" at bounding box center [521, 64] width 391 height 106
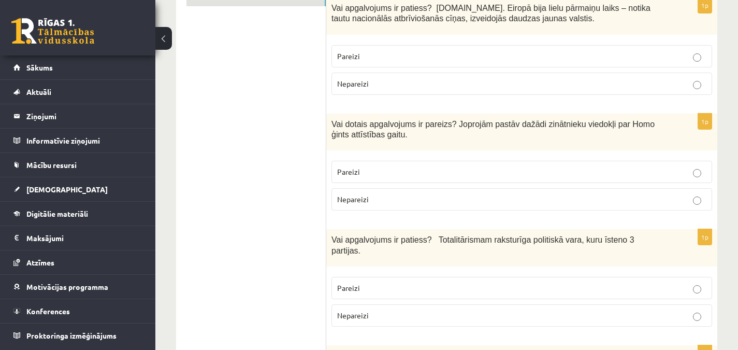
scroll to position [202, 0]
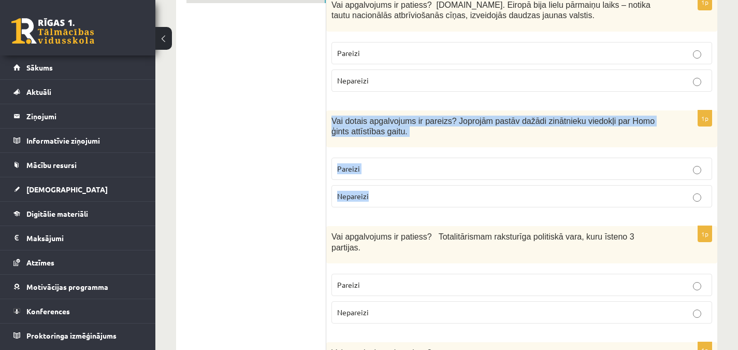
drag, startPoint x: 333, startPoint y: 119, endPoint x: 386, endPoint y: 192, distance: 90.1
click at [386, 192] on div "1p Vai dotais apgalvojums ir pareizs? Joprojām pastāv dažādi zinātnieku viedokļ…" at bounding box center [521, 163] width 391 height 106
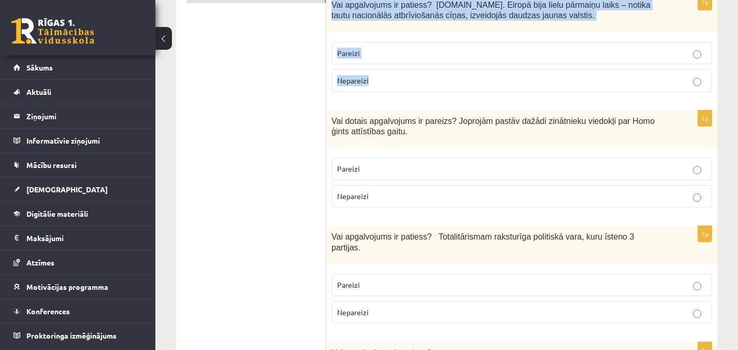
drag, startPoint x: 333, startPoint y: 5, endPoint x: 379, endPoint y: 75, distance: 84.5
click at [379, 75] on div "1p Vai apgalvojums ir patiess? 19.gs. Eiropā bija lielu pārmaiņu laiks – notika…" at bounding box center [521, 47] width 391 height 106
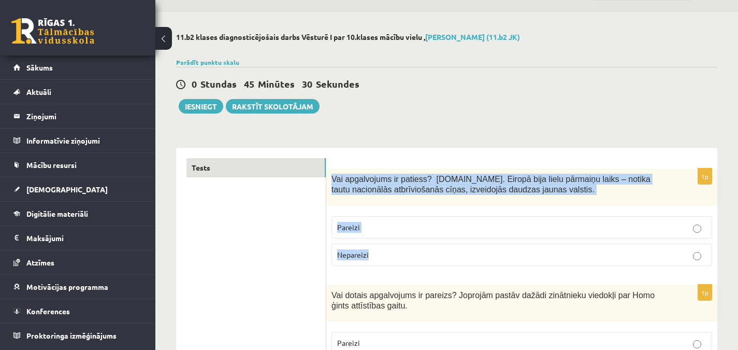
scroll to position [37, 0]
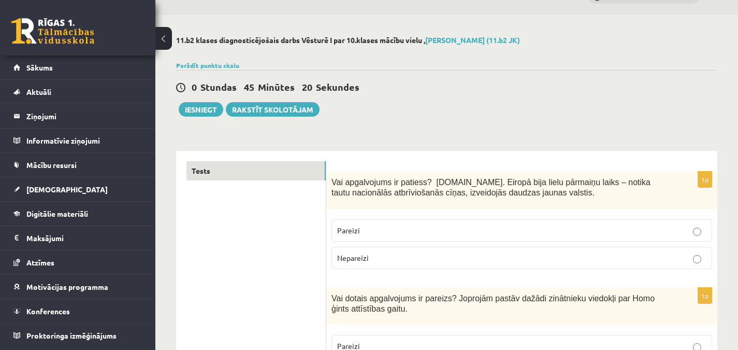
scroll to position [22, 0]
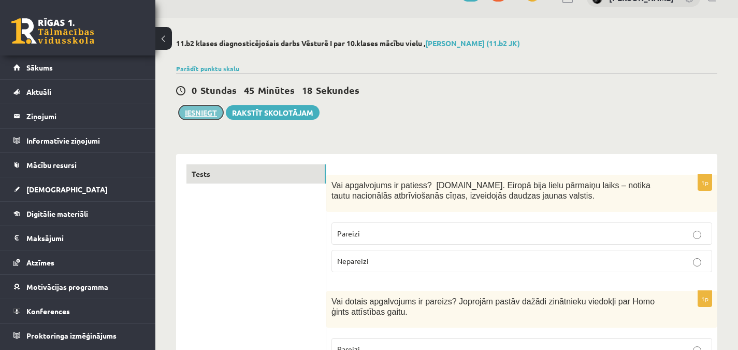
click at [195, 110] on button "Iesniegt" at bounding box center [201, 112] width 45 height 15
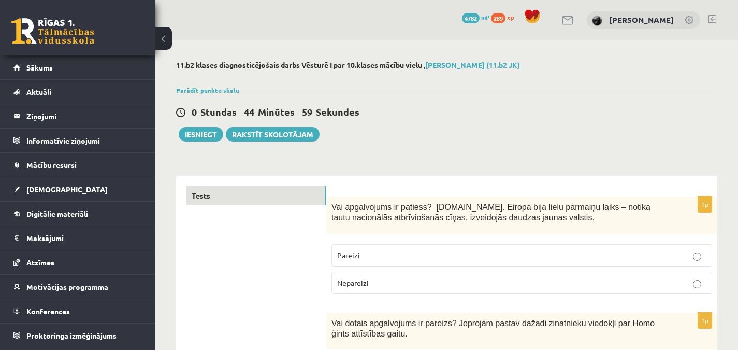
scroll to position [3, 0]
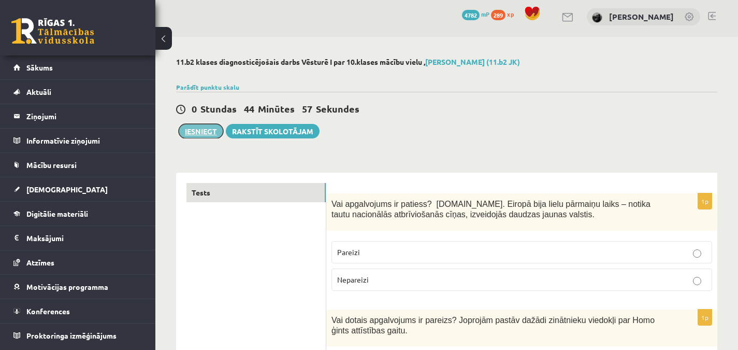
click at [212, 128] on button "Iesniegt" at bounding box center [201, 131] width 45 height 15
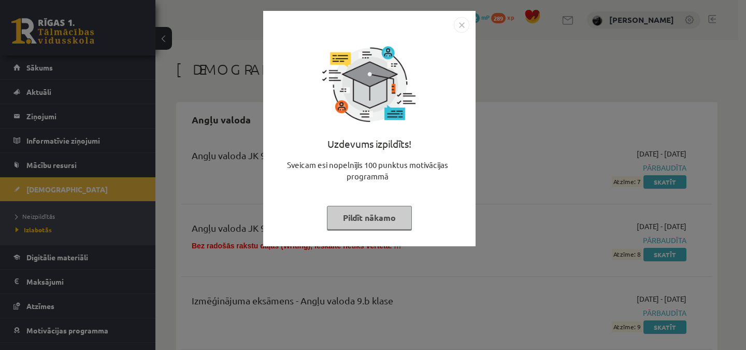
click at [463, 27] on img "Close" at bounding box center [462, 25] width 16 height 16
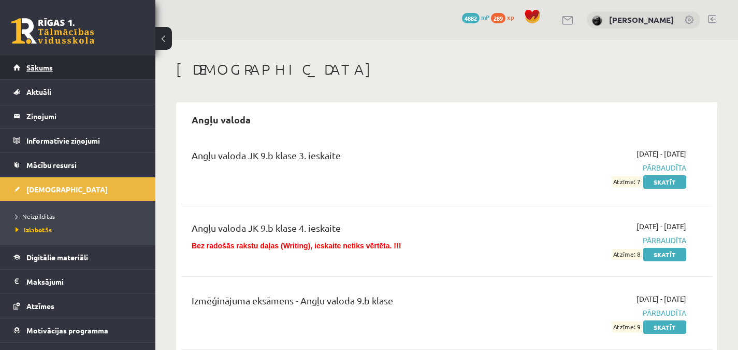
click at [69, 64] on link "Sākums" at bounding box center [77, 67] width 129 height 24
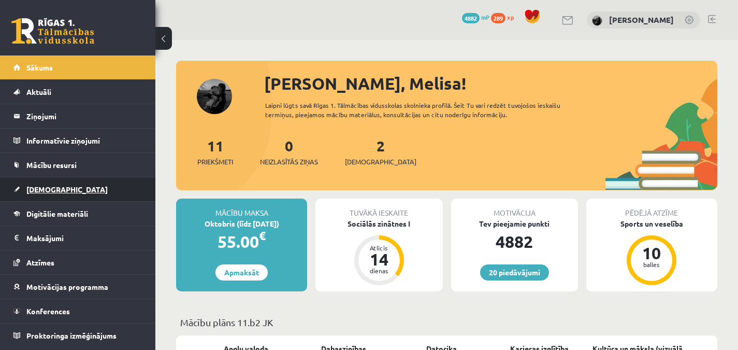
click at [64, 190] on link "[DEMOGRAPHIC_DATA]" at bounding box center [77, 189] width 129 height 24
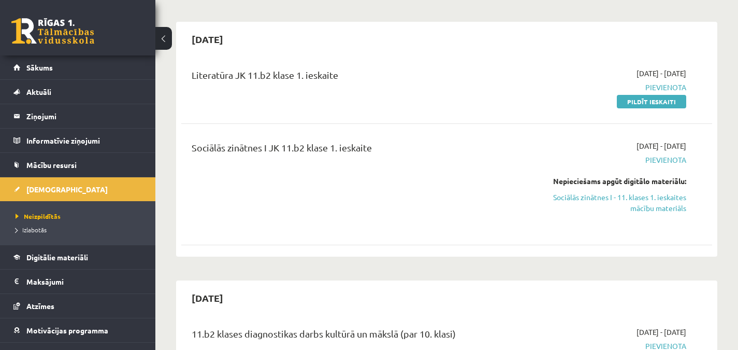
scroll to position [391, 0]
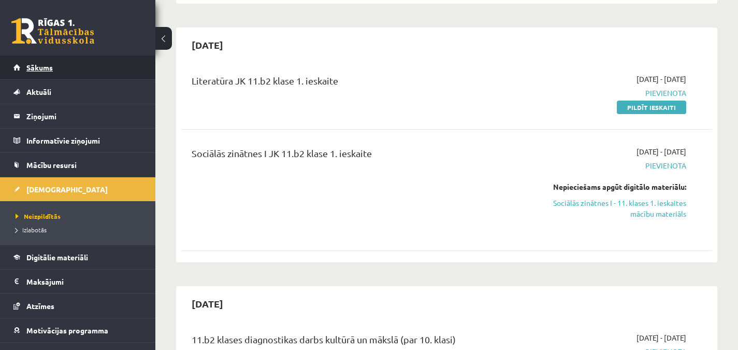
click at [62, 75] on link "Sākums" at bounding box center [77, 67] width 129 height 24
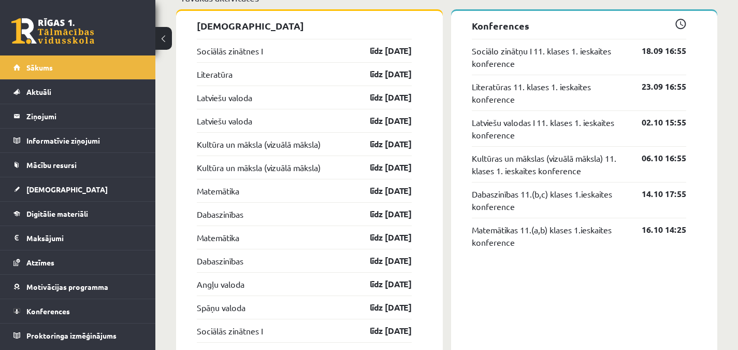
scroll to position [940, 0]
